Goal: Task Accomplishment & Management: Complete application form

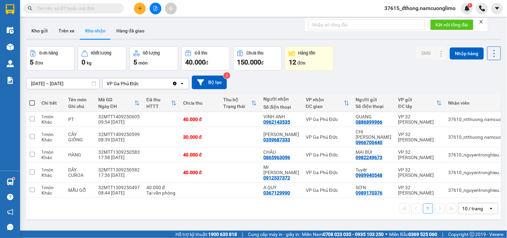
click at [101, 8] on input "text" at bounding box center [76, 8] width 79 height 7
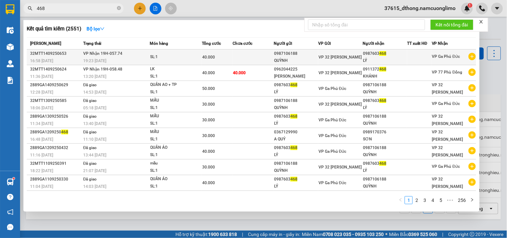
type input "468"
click at [368, 56] on div "0987603 468" at bounding box center [385, 53] width 44 height 7
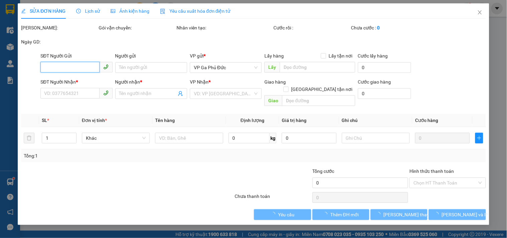
type input "0987106188"
type input "QUỲNH"
type input "0987603468"
type input "LÝ"
type input "40.000"
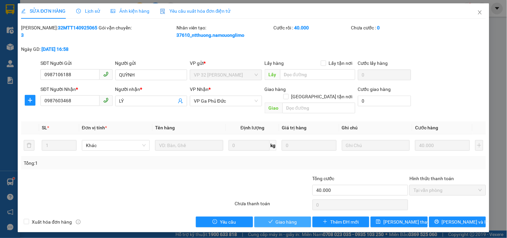
click at [292, 217] on button "Giao hàng" at bounding box center [283, 222] width 57 height 11
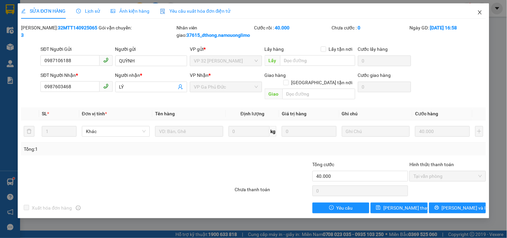
click at [479, 11] on icon "close" at bounding box center [480, 12] width 4 height 4
